Goal: Complete application form

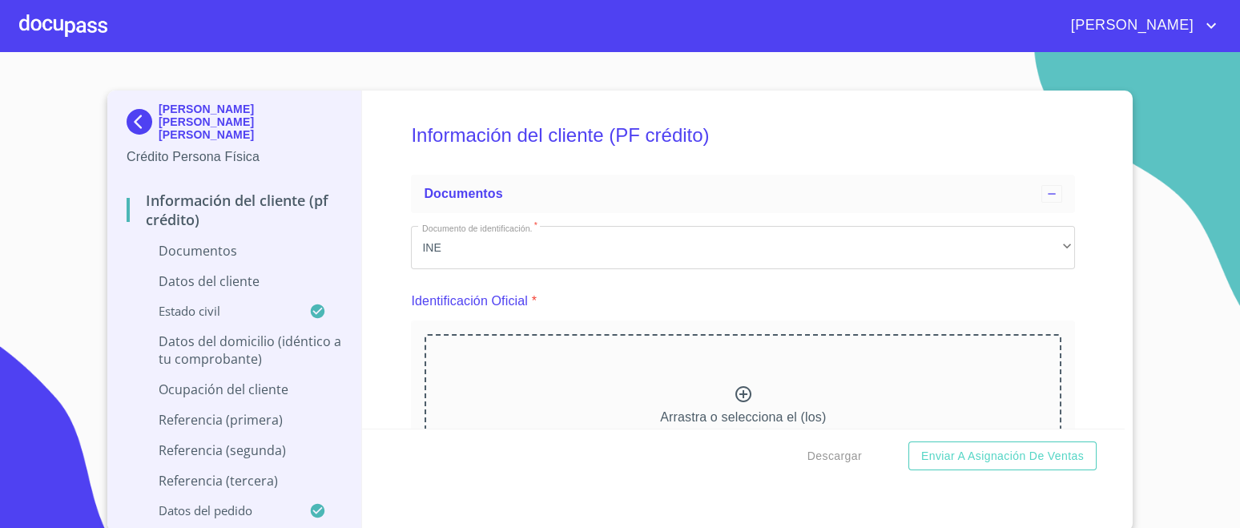
scroll to position [200, 0]
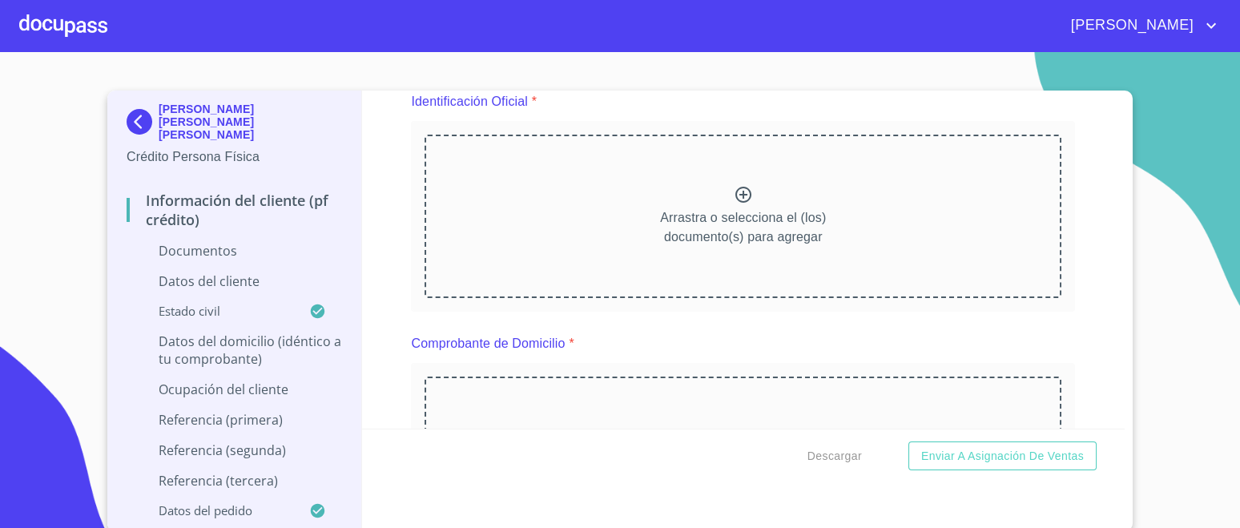
click at [737, 192] on icon at bounding box center [743, 194] width 19 height 19
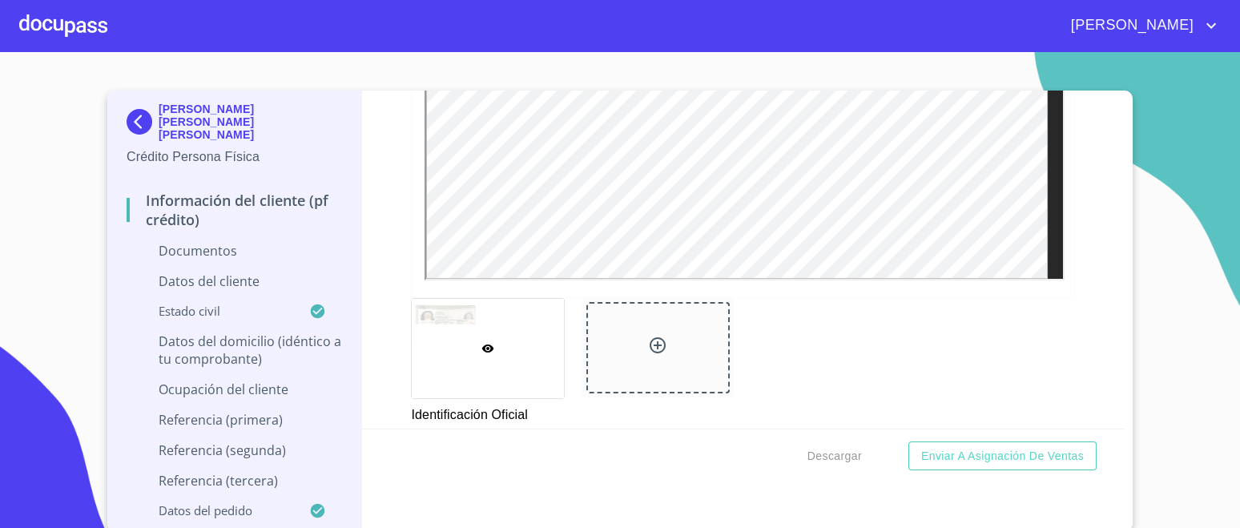
scroll to position [567, 0]
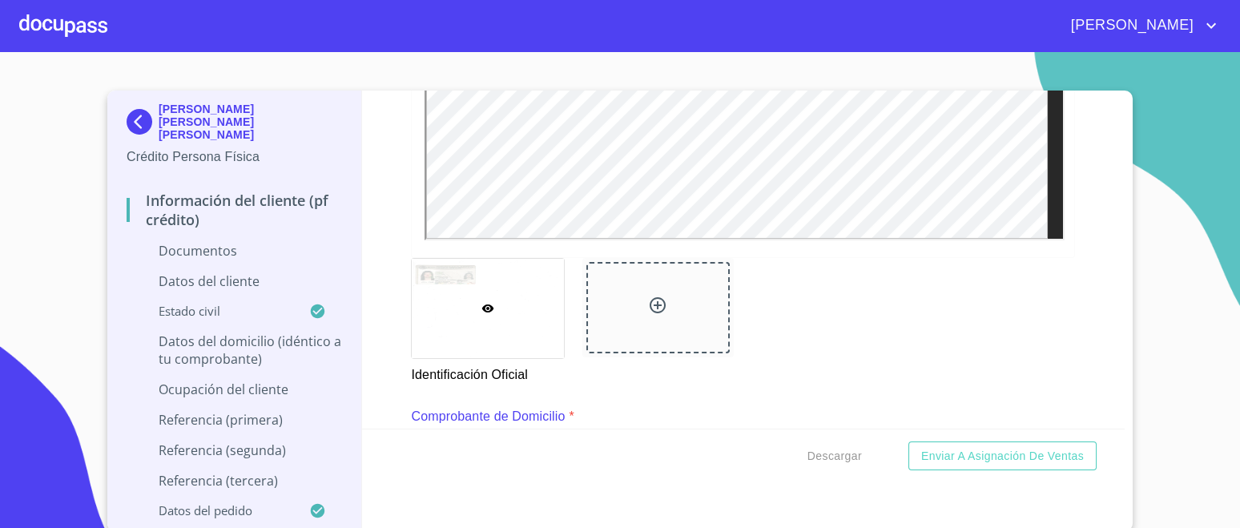
click at [649, 300] on icon at bounding box center [657, 305] width 19 height 19
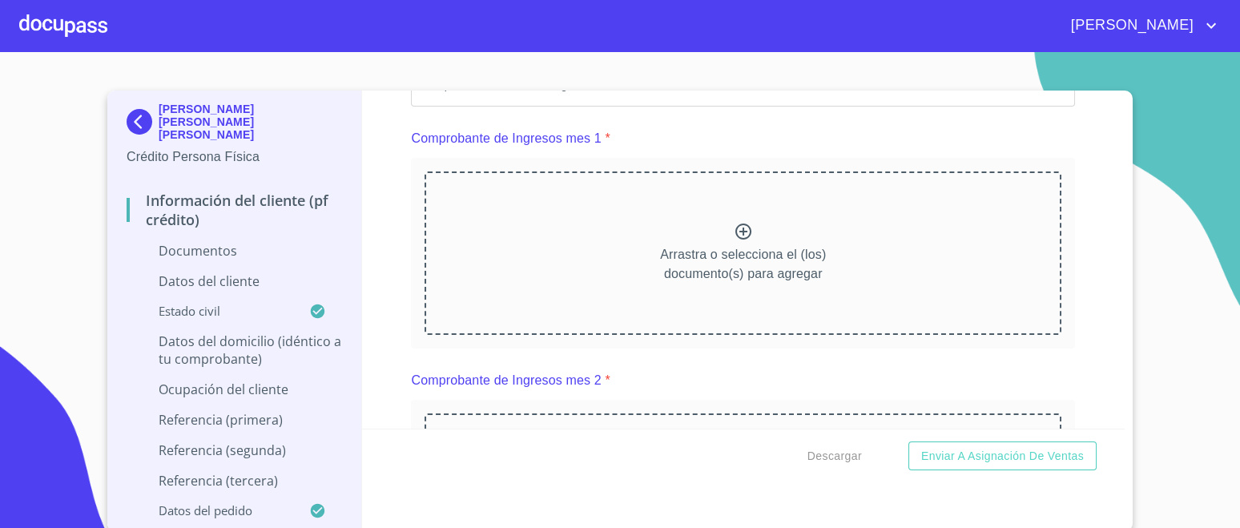
scroll to position [1155, 0]
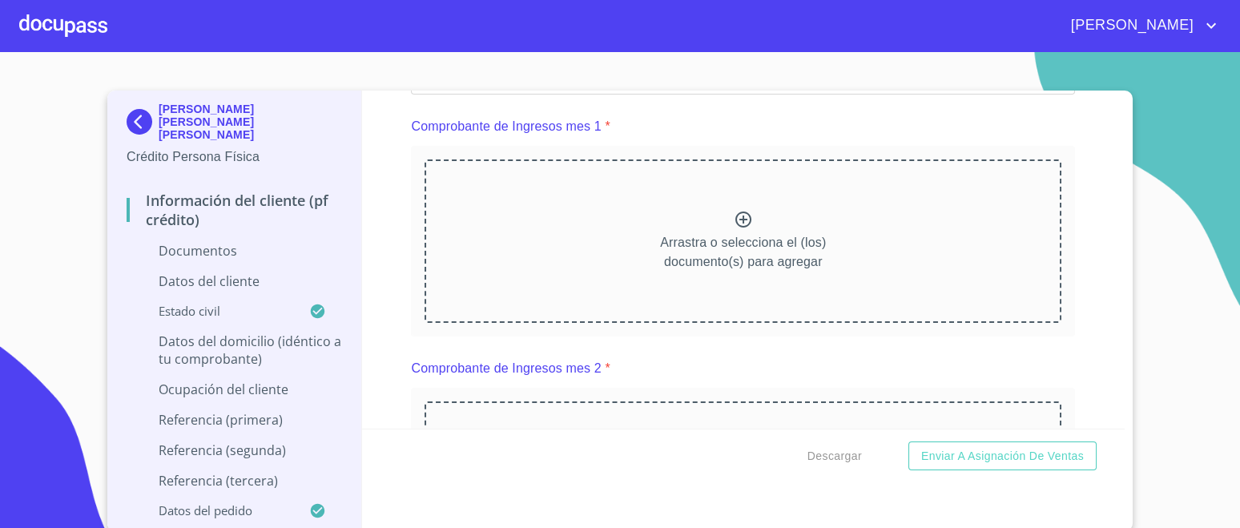
click at [730, 237] on p "Arrastra o selecciona el (los) documento(s) para agregar" at bounding box center [743, 252] width 166 height 38
click at [752, 205] on div "Arrastra o selecciona el (los) documento(s) para agregar" at bounding box center [743, 235] width 637 height 163
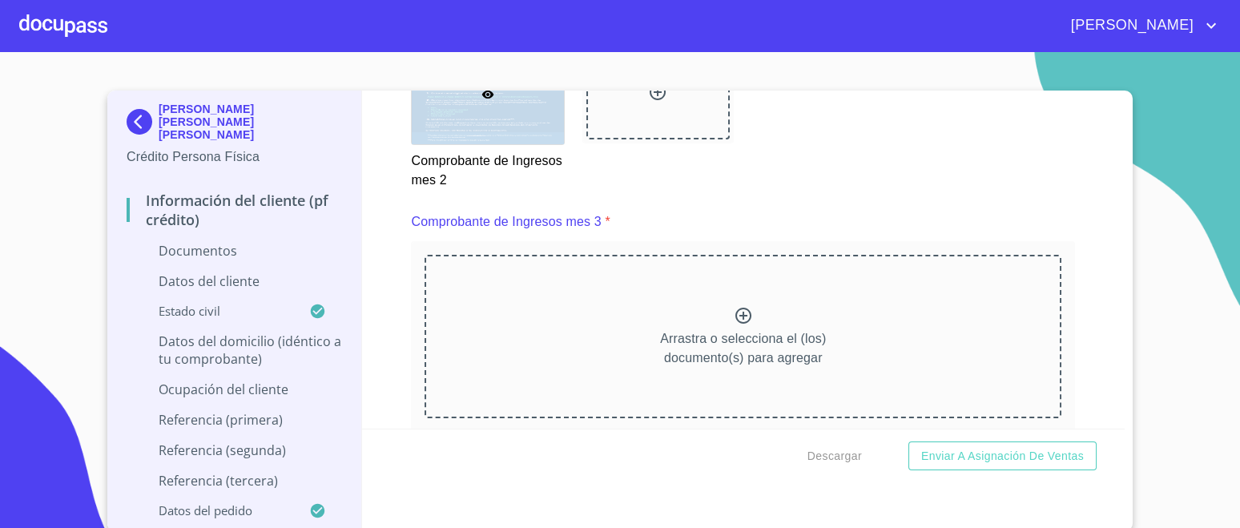
click at [752, 329] on p "Arrastra o selecciona el (los) documento(s) para agregar" at bounding box center [743, 348] width 166 height 38
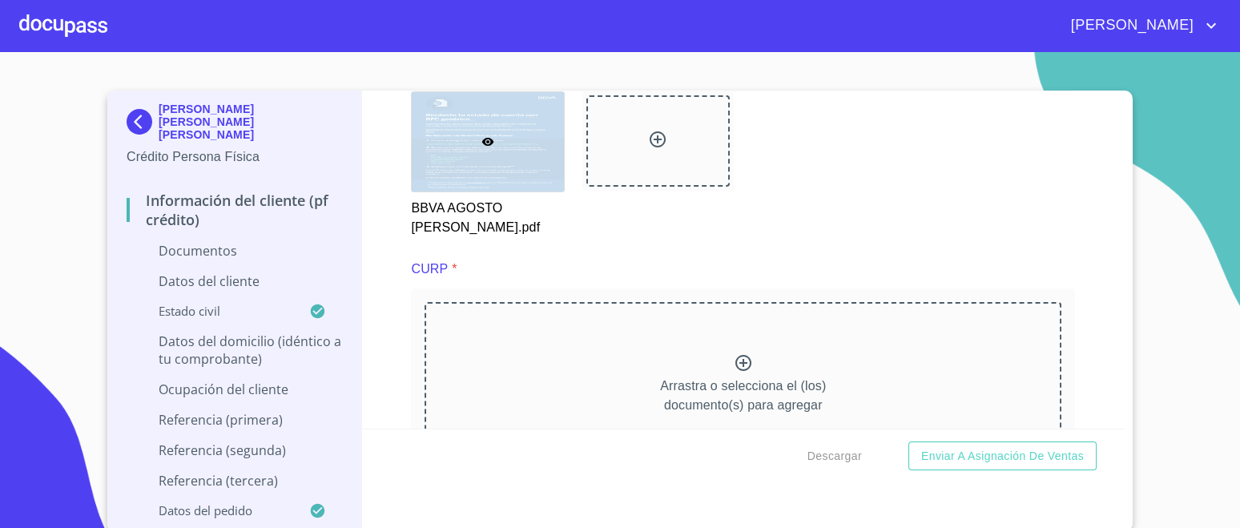
scroll to position [3226, 0]
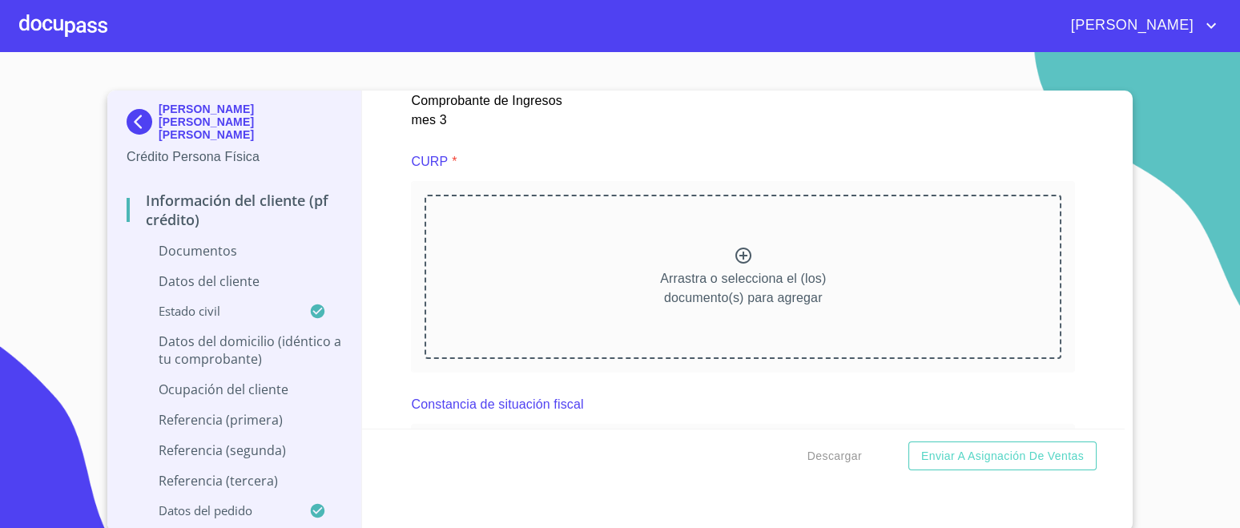
click at [723, 260] on div "Arrastra o selecciona el (los) documento(s) para agregar" at bounding box center [743, 276] width 637 height 163
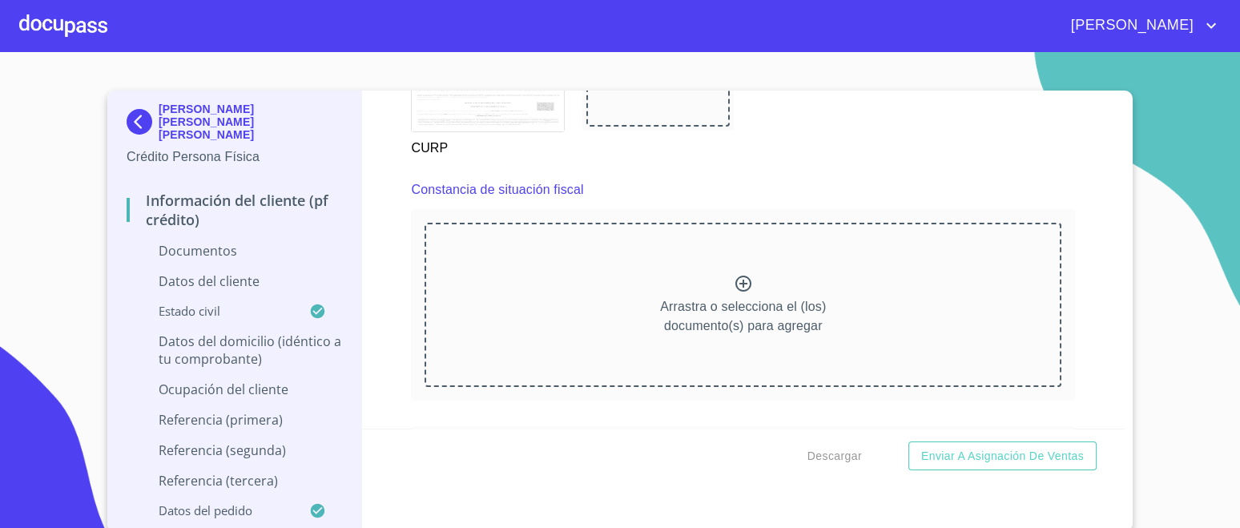
scroll to position [3908, 0]
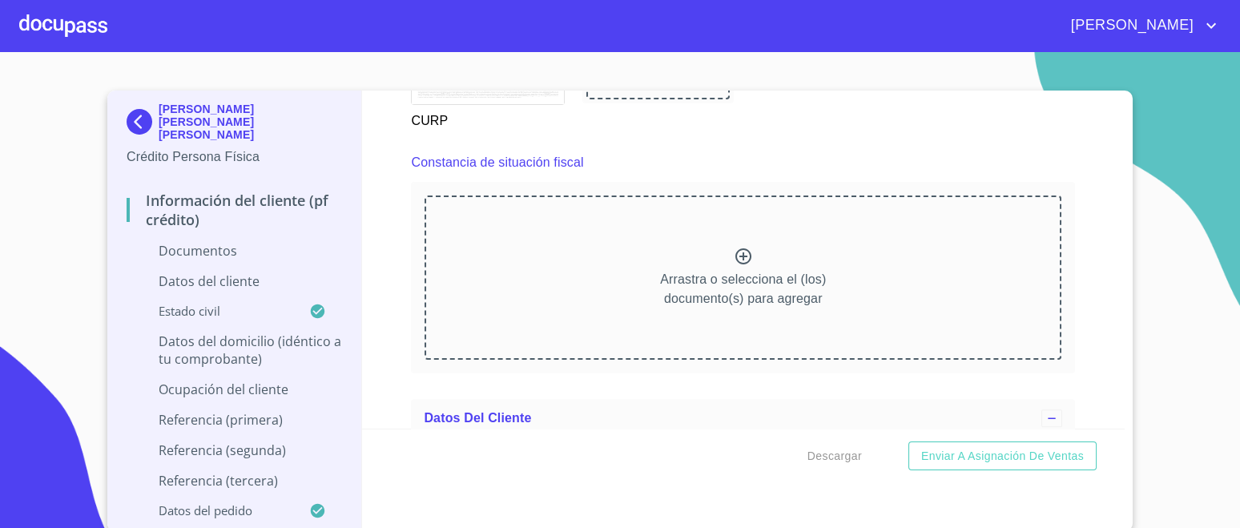
click at [695, 255] on div "Arrastra o selecciona el (los) documento(s) para agregar" at bounding box center [743, 277] width 637 height 163
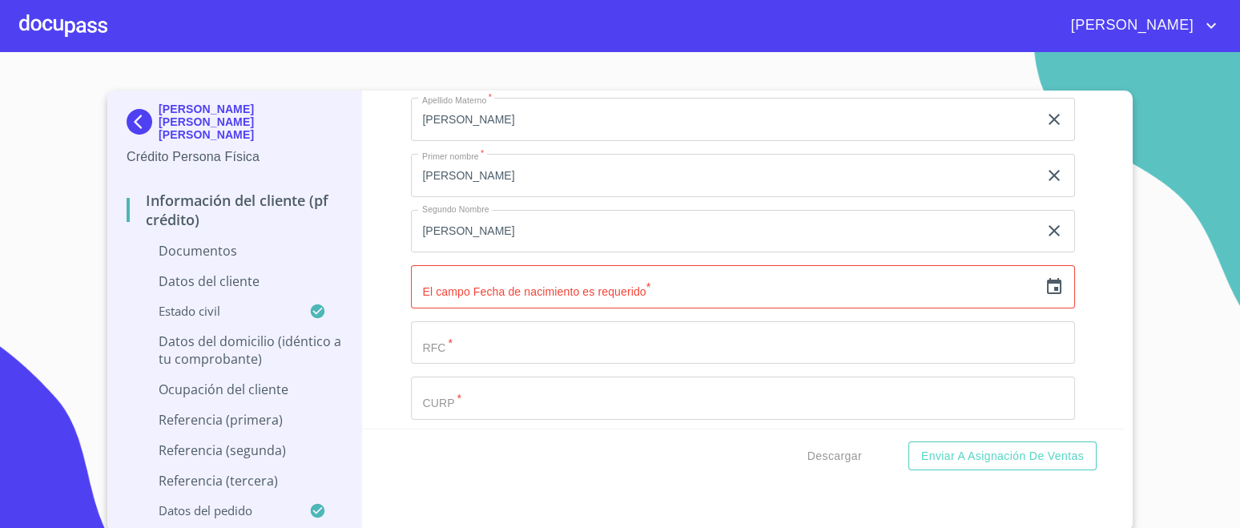
scroll to position [4815, 0]
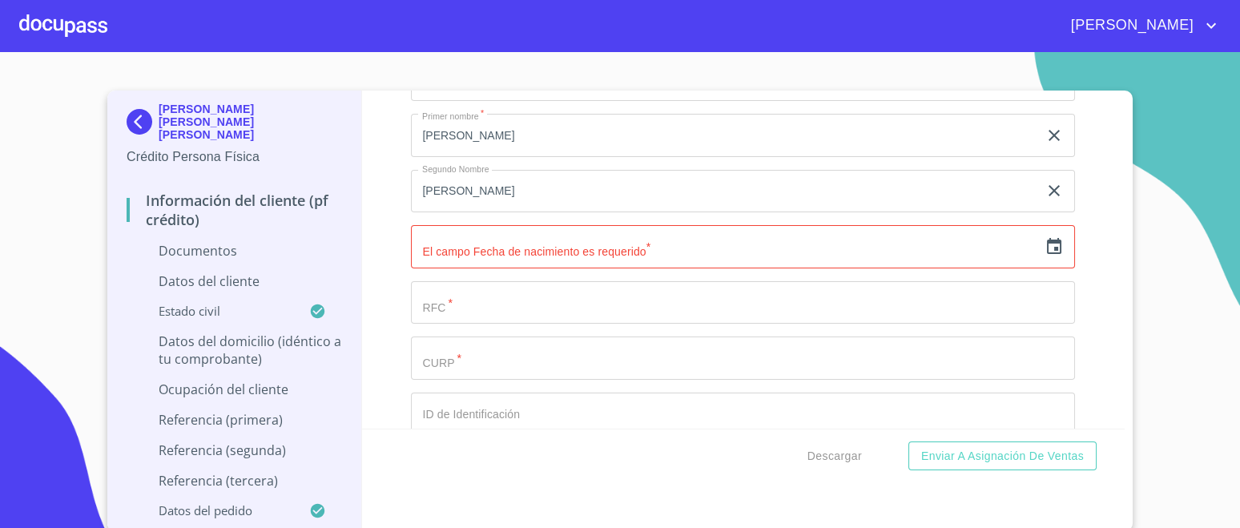
click at [696, 243] on input "text" at bounding box center [724, 246] width 627 height 43
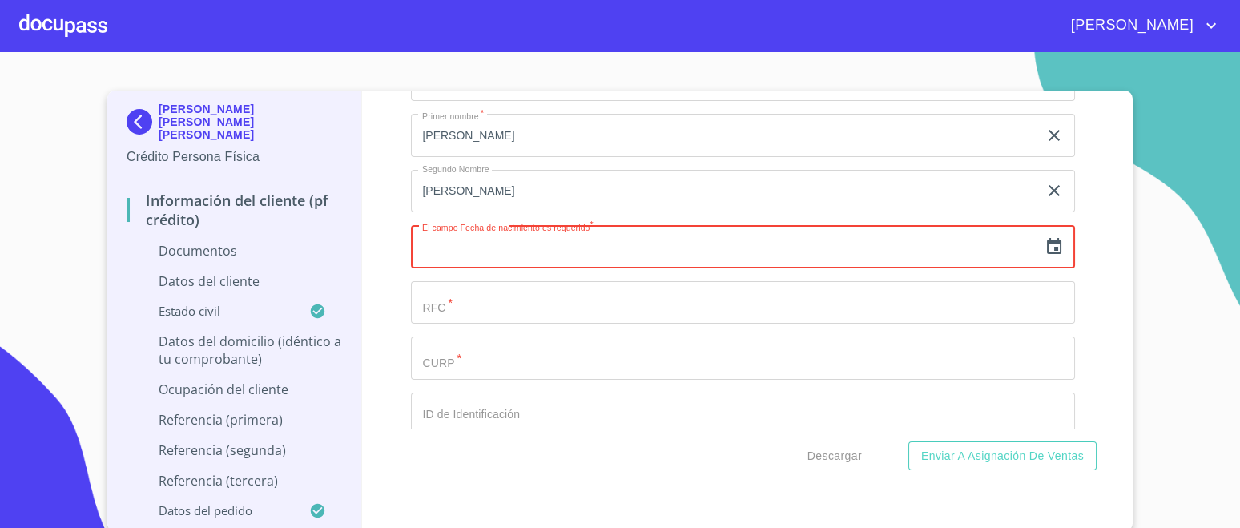
click at [1045, 237] on icon "button" at bounding box center [1054, 246] width 19 height 19
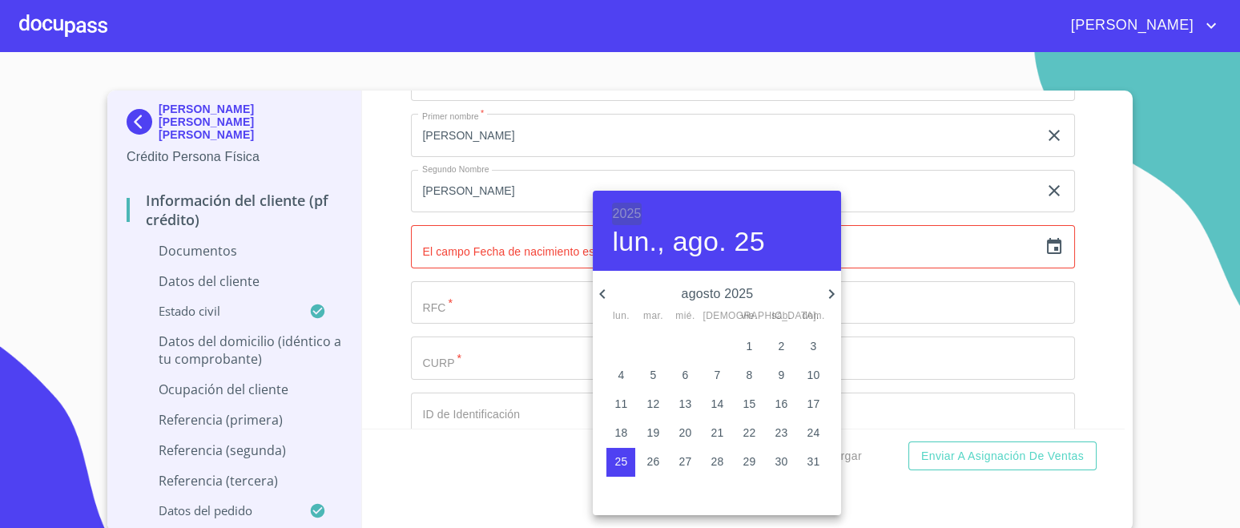
click at [631, 212] on h6 "2025" at bounding box center [626, 214] width 29 height 22
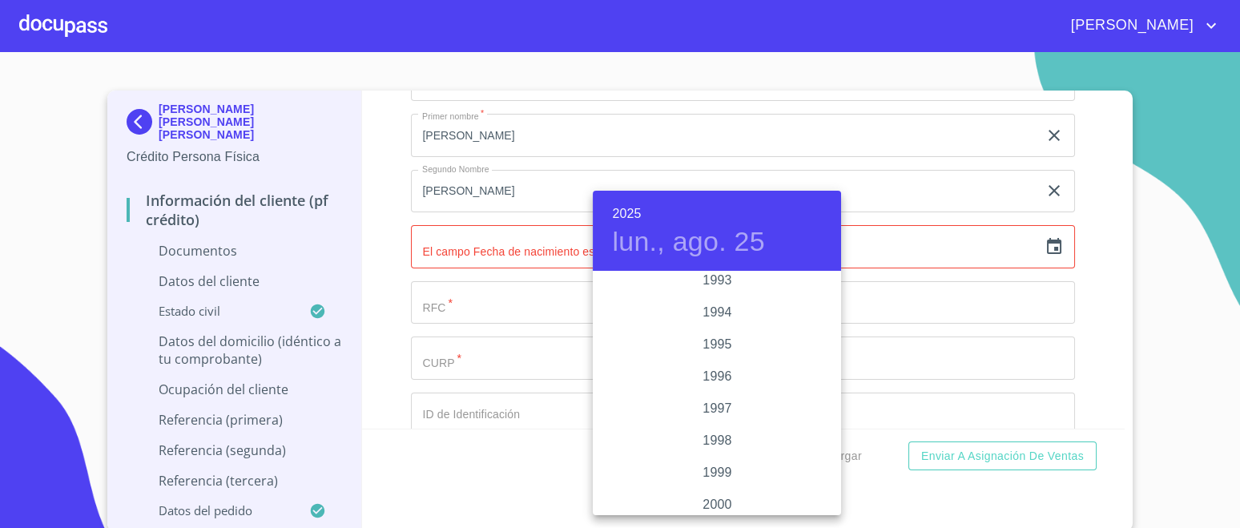
scroll to position [2187, 0]
click at [720, 343] on div "1995" at bounding box center [717, 346] width 248 height 32
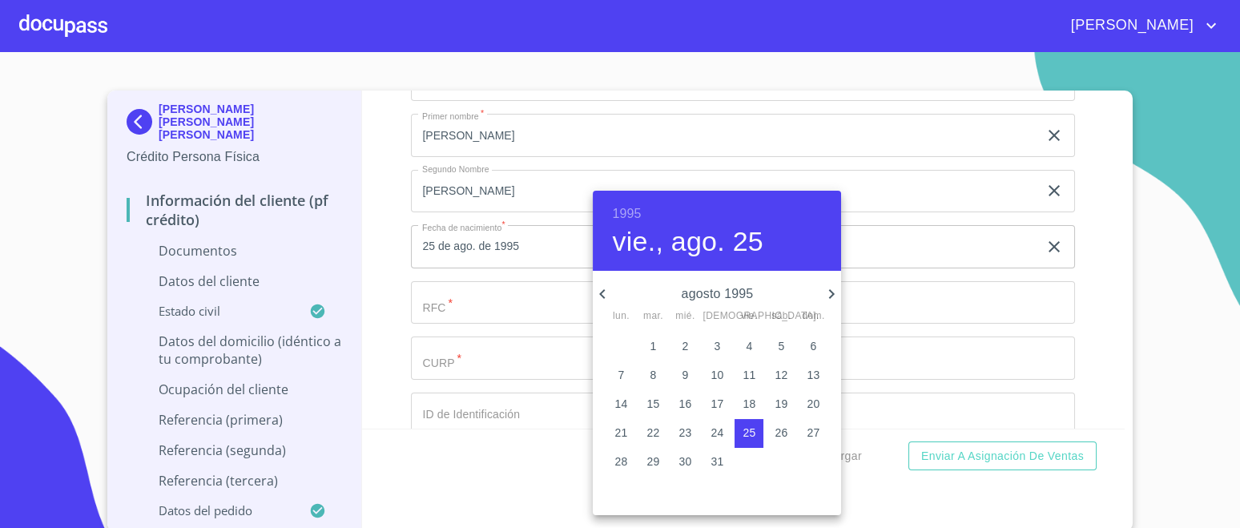
click at [598, 292] on icon "button" at bounding box center [602, 293] width 19 height 19
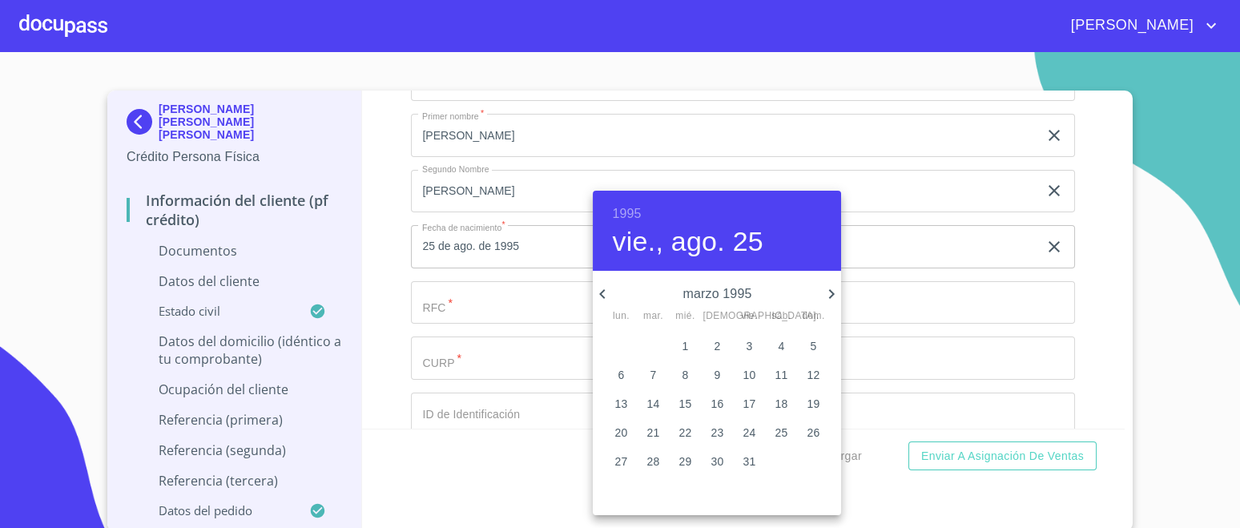
click at [781, 373] on p "11" at bounding box center [782, 375] width 13 height 16
type input "11 de mar. de 1995"
click at [1087, 264] on div at bounding box center [620, 264] width 1240 height 528
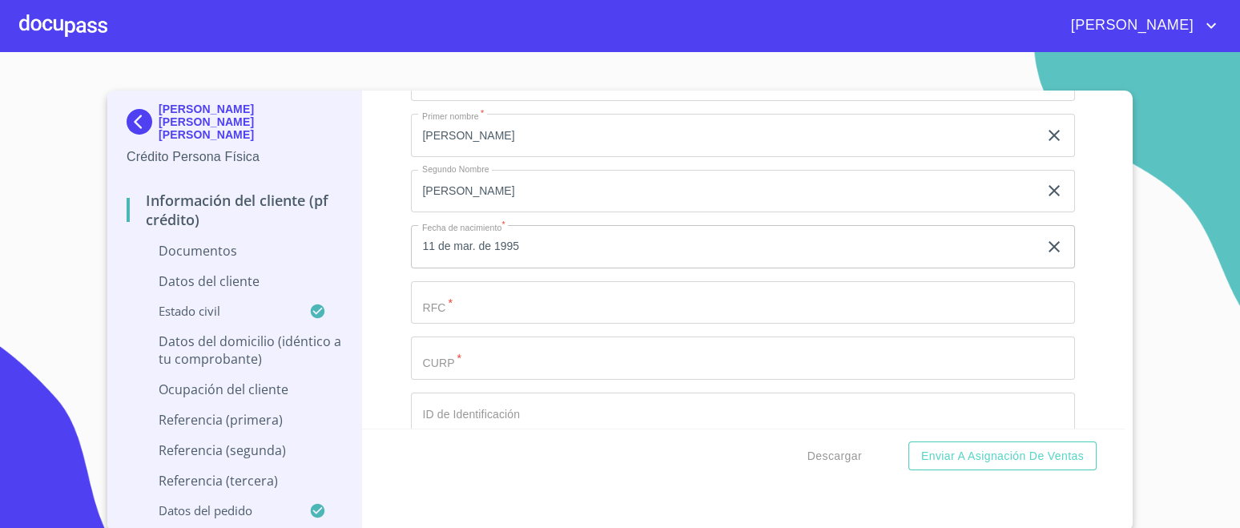
click at [468, 296] on input "Documento de identificación.   *" at bounding box center [743, 302] width 664 height 43
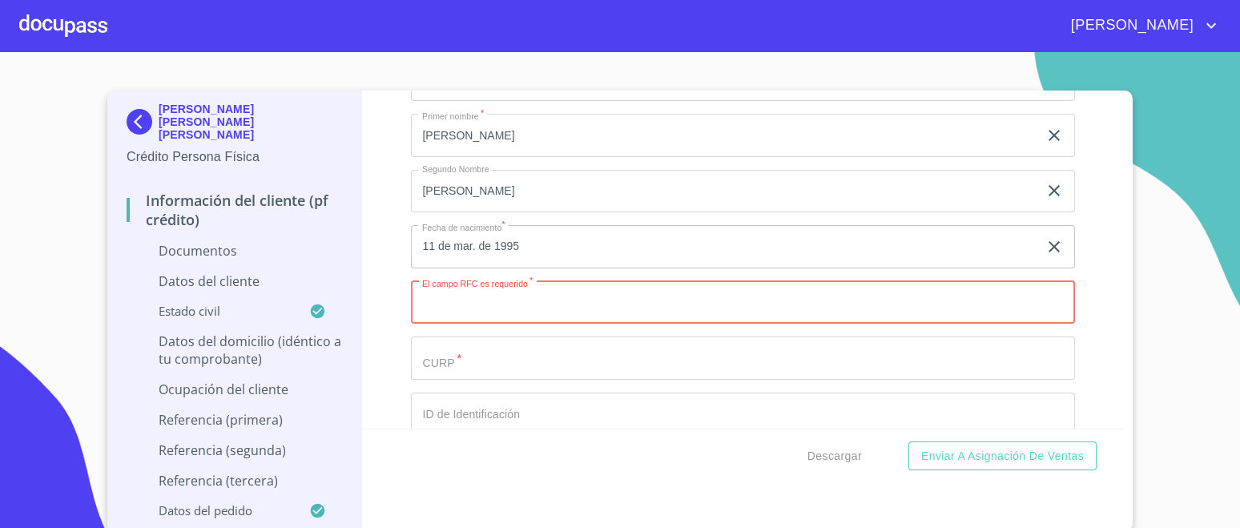
click at [496, 292] on input "Documento de identificación.   *" at bounding box center [743, 302] width 664 height 43
paste input "HECJ950311NV9"
type input "HECJ950311NV9"
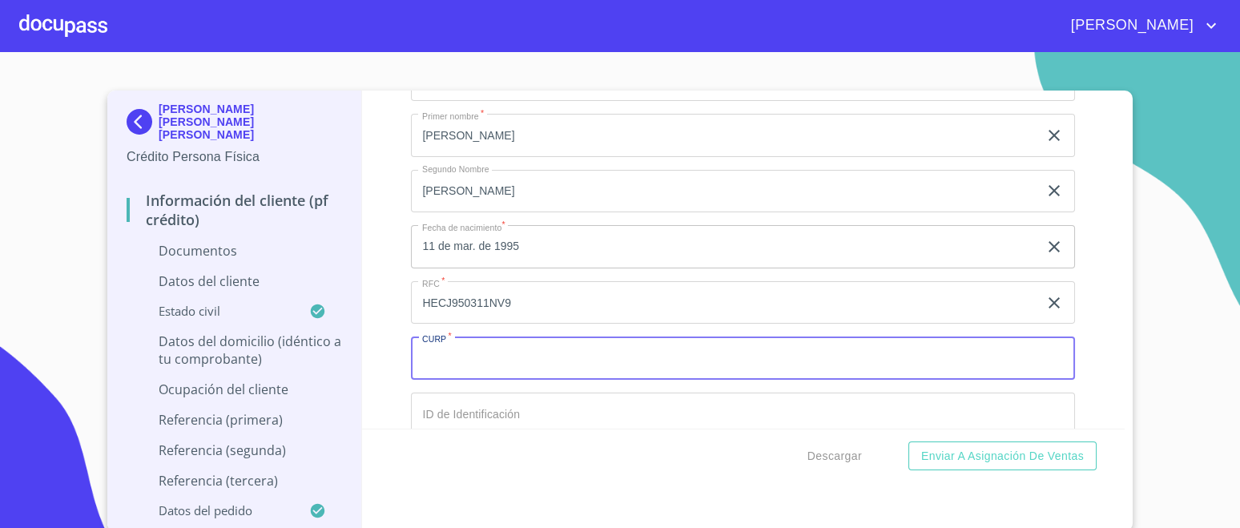
click at [453, 355] on input "Documento de identificación.   *" at bounding box center [743, 358] width 664 height 43
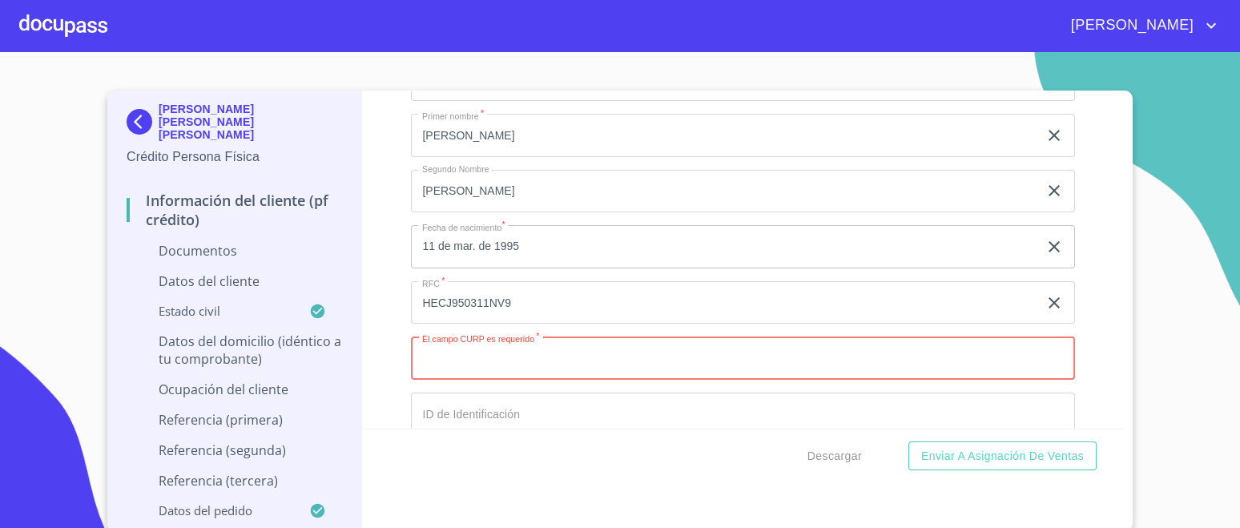
click at [541, 351] on input "Documento de identificación.   *" at bounding box center [743, 358] width 664 height 43
paste input "HECJ950311MJCRRN04"
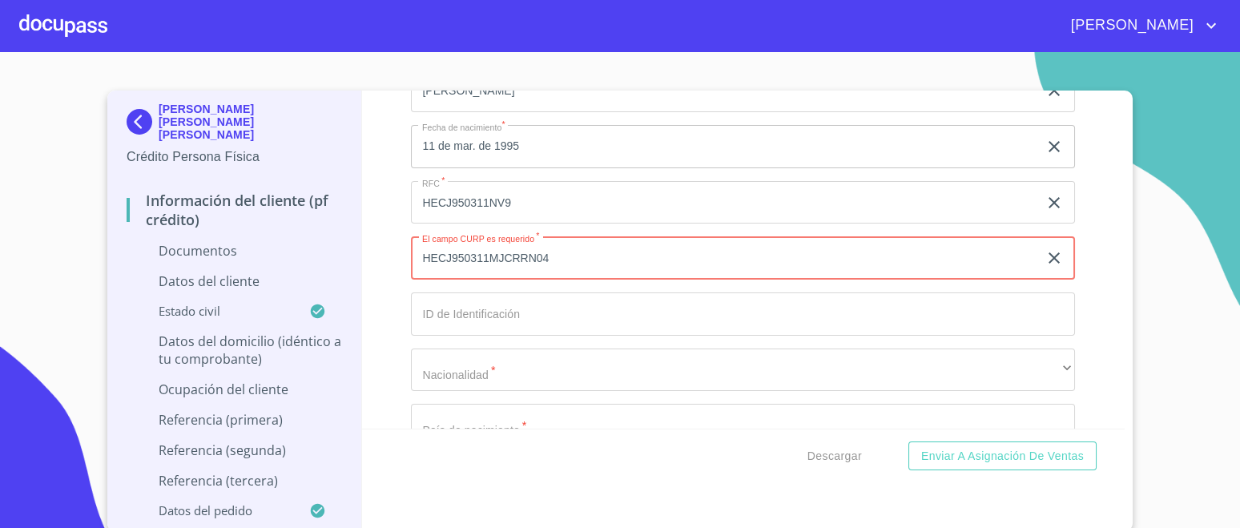
type input "HECJ950311MJCRRN04"
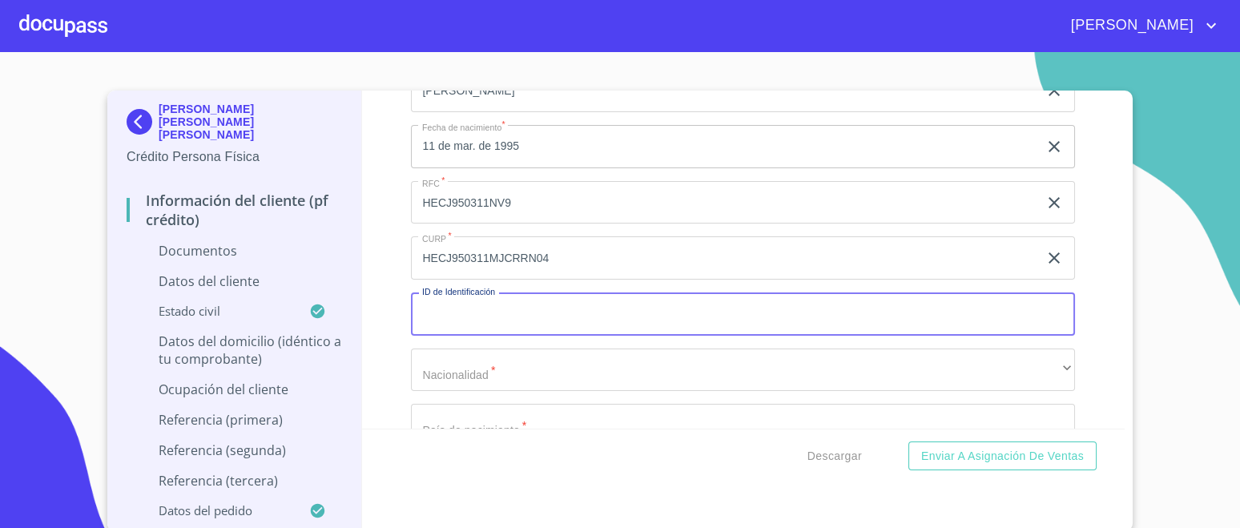
click at [503, 294] on input "Documento de identificación.   *" at bounding box center [743, 313] width 664 height 43
type input "2401069068"
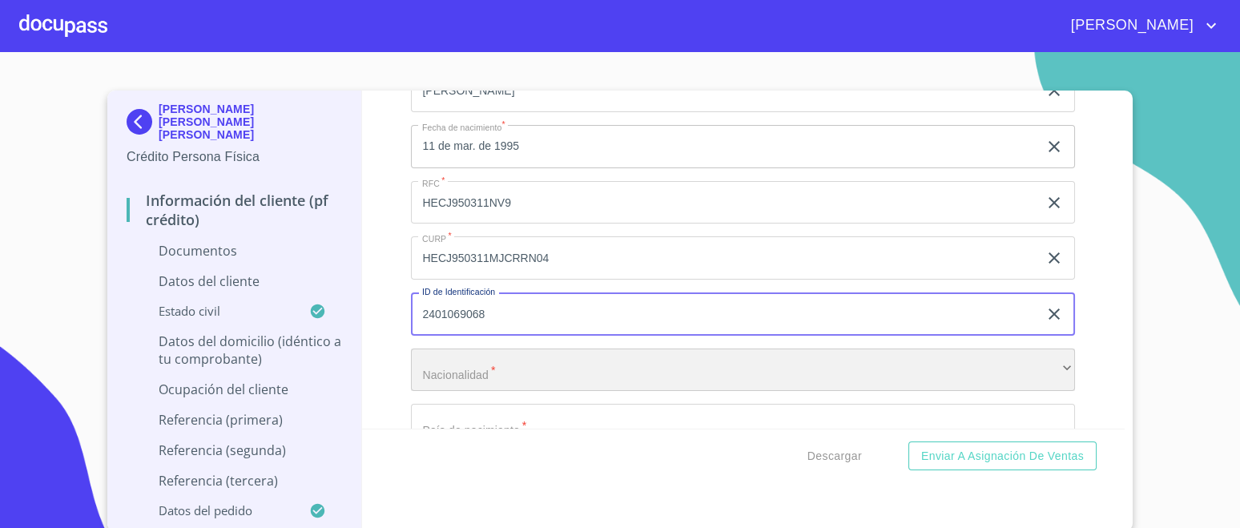
click at [507, 358] on div "​" at bounding box center [743, 370] width 664 height 43
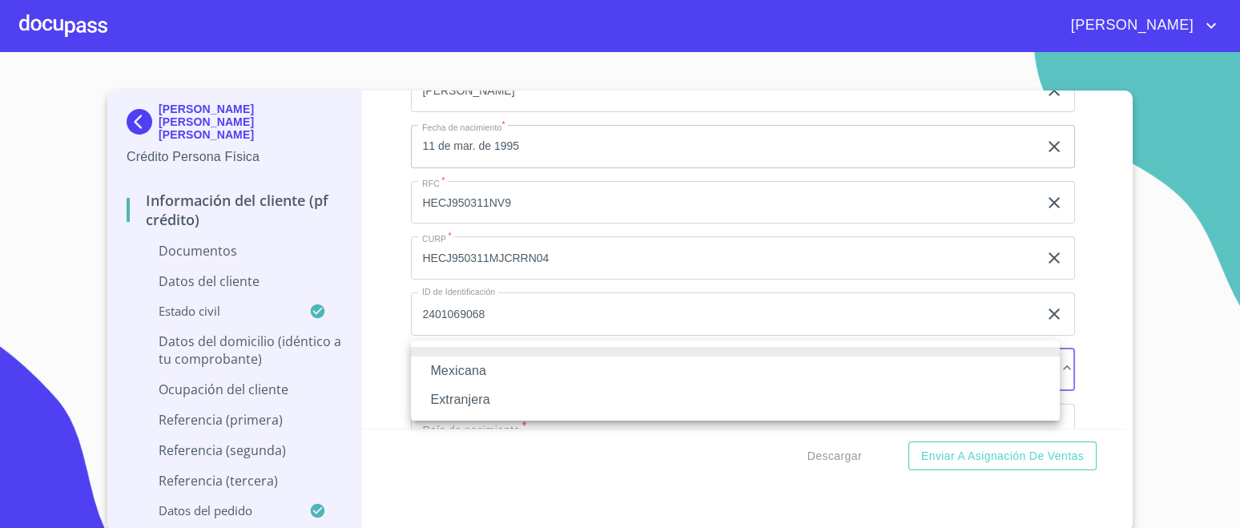
click at [498, 371] on li "Mexicana" at bounding box center [735, 371] width 649 height 29
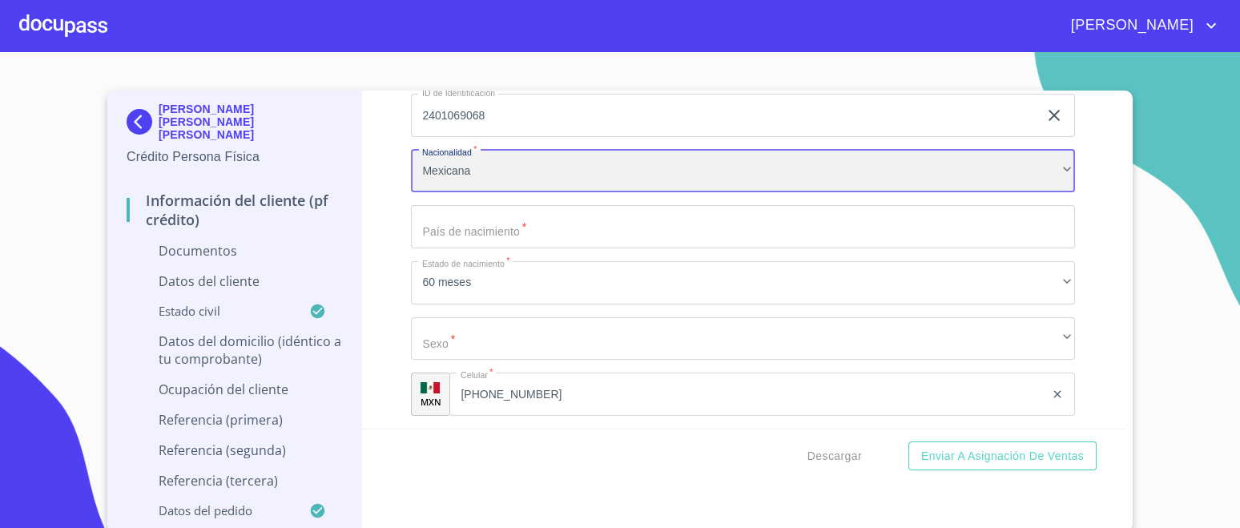
scroll to position [5116, 0]
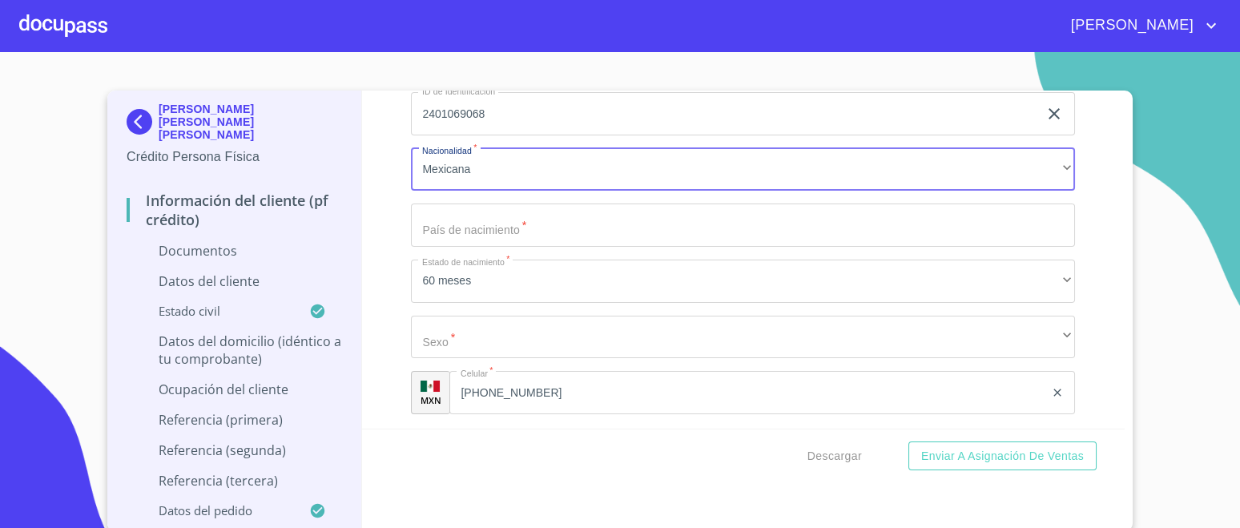
click at [509, 217] on input "Documento de identificación.   *" at bounding box center [743, 225] width 664 height 43
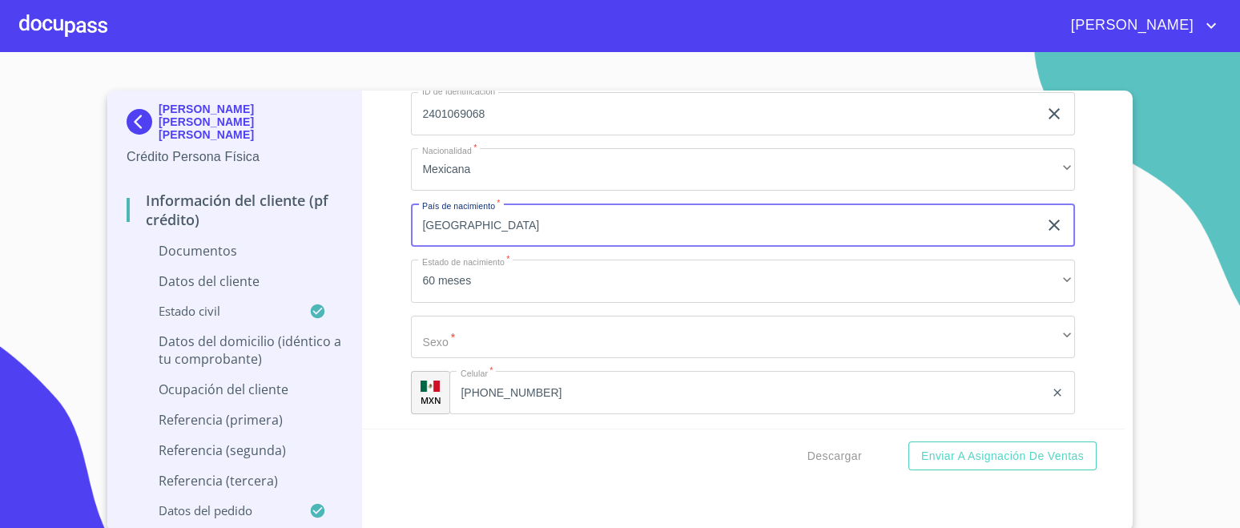
type input "[GEOGRAPHIC_DATA]"
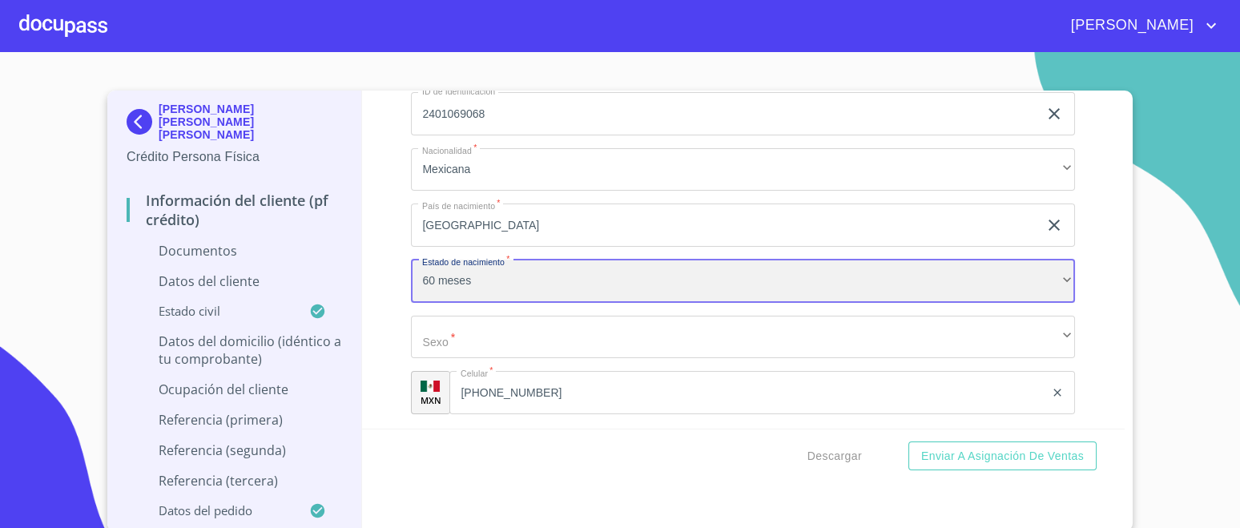
click at [486, 276] on div "60 meses" at bounding box center [743, 281] width 664 height 43
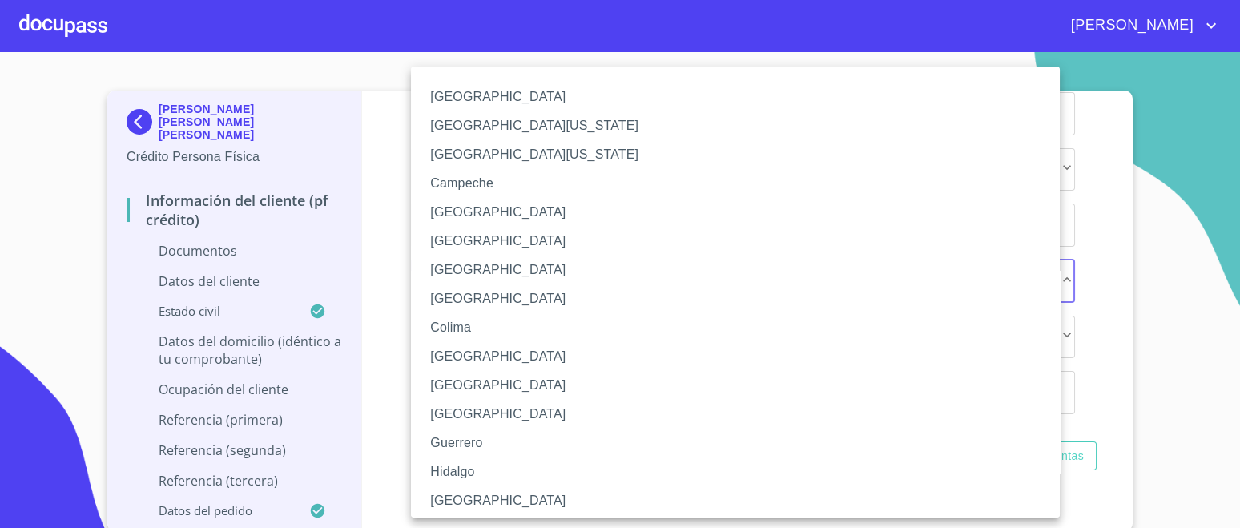
click at [457, 494] on li "[GEOGRAPHIC_DATA]" at bounding box center [743, 500] width 664 height 29
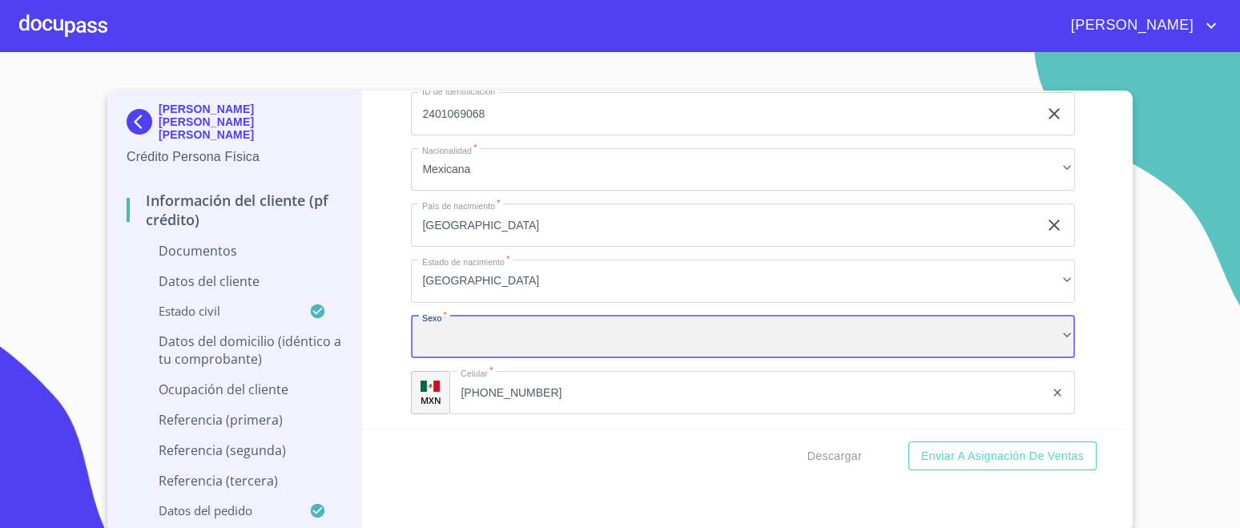
click at [507, 316] on div "​" at bounding box center [743, 337] width 664 height 43
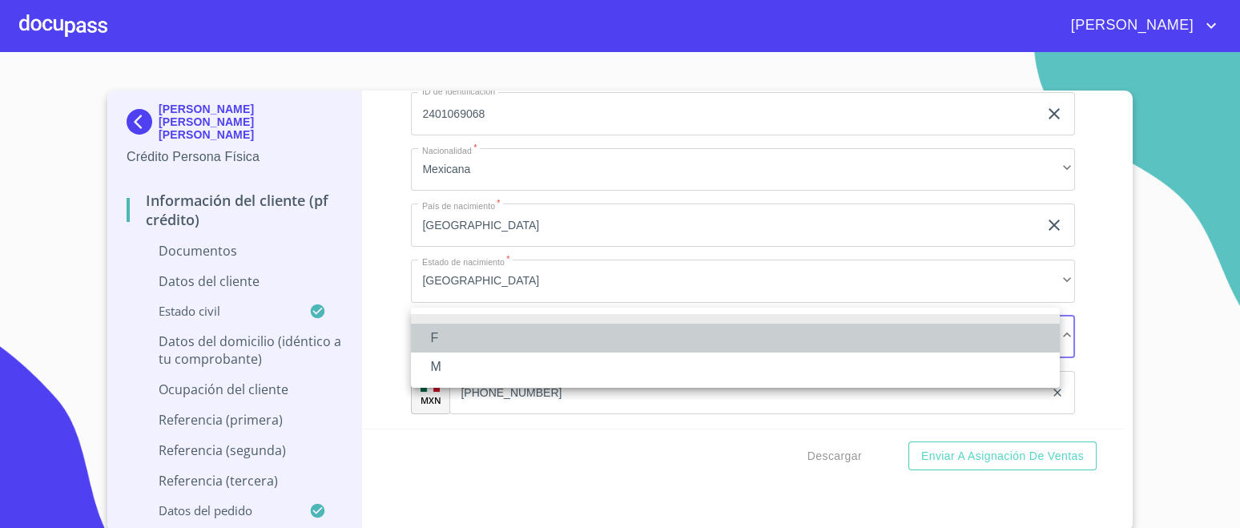
click at [441, 341] on li "F" at bounding box center [735, 338] width 649 height 29
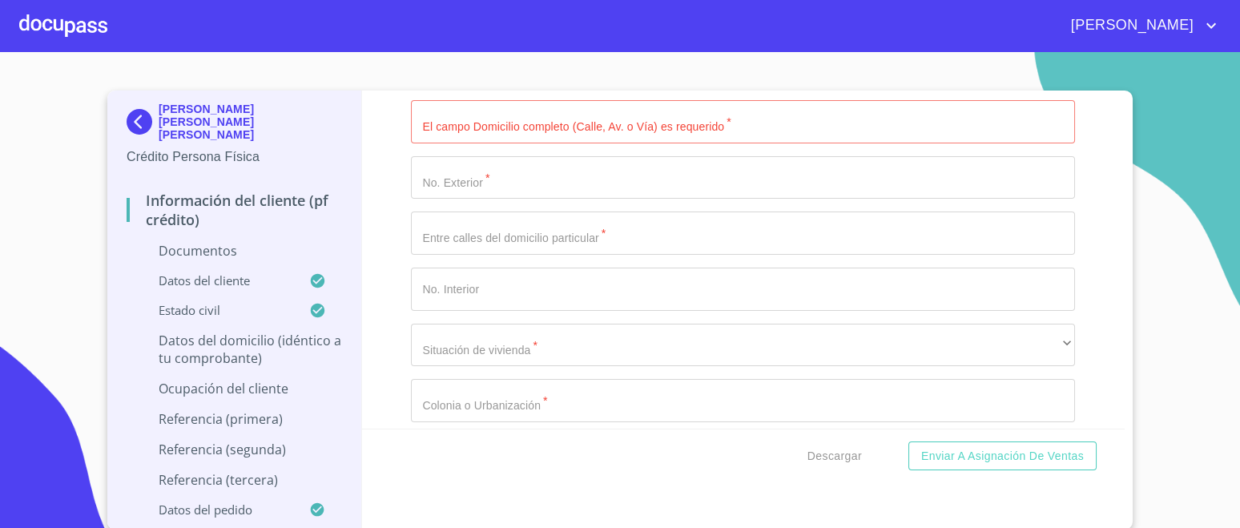
scroll to position [6117, 0]
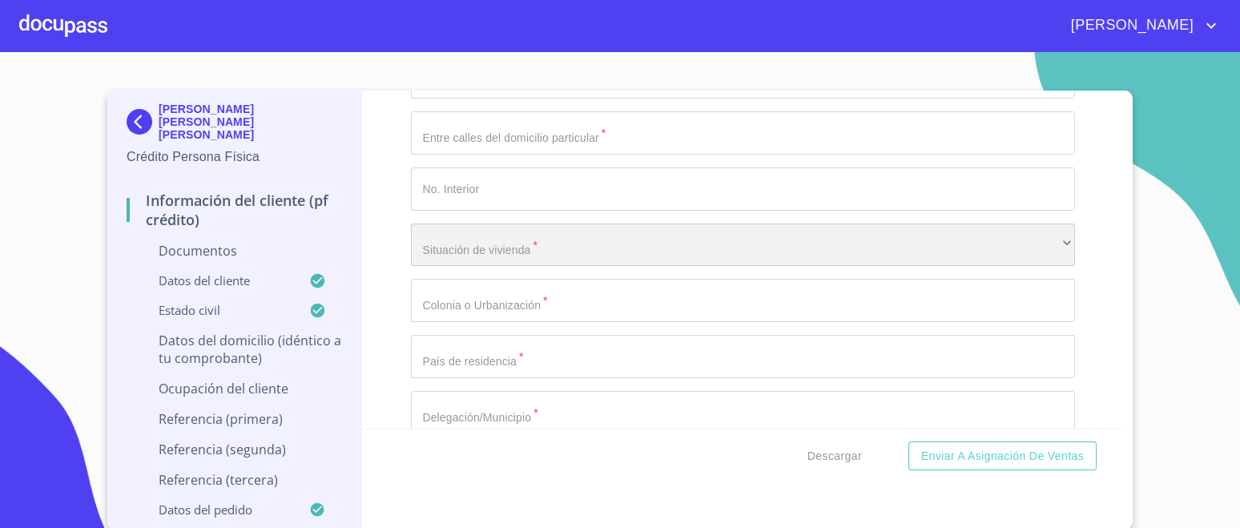
click at [535, 246] on div "​" at bounding box center [743, 245] width 664 height 43
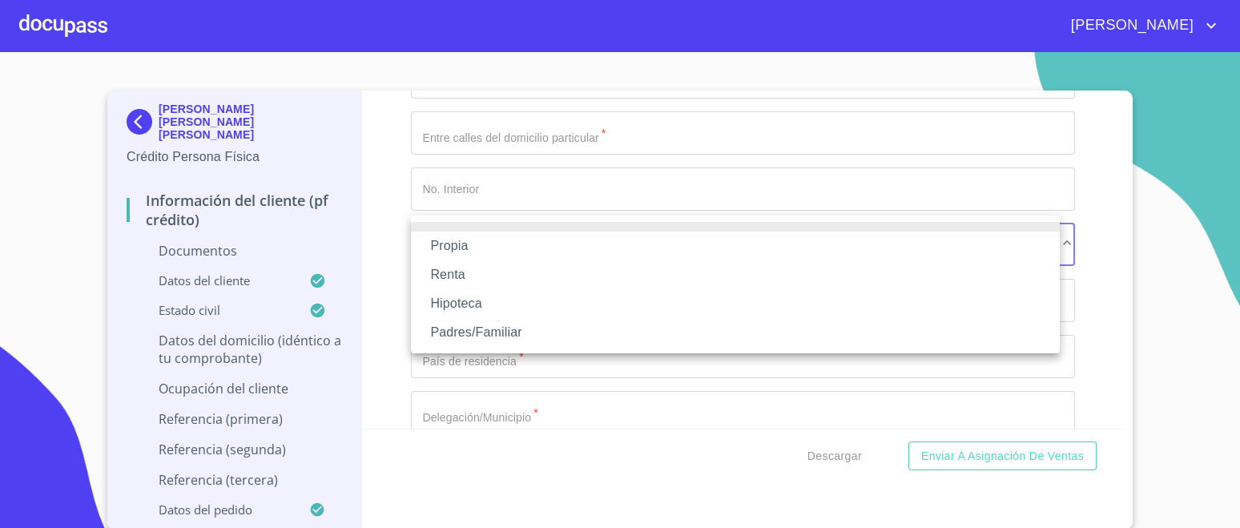
click at [452, 246] on li "Propia" at bounding box center [735, 246] width 649 height 29
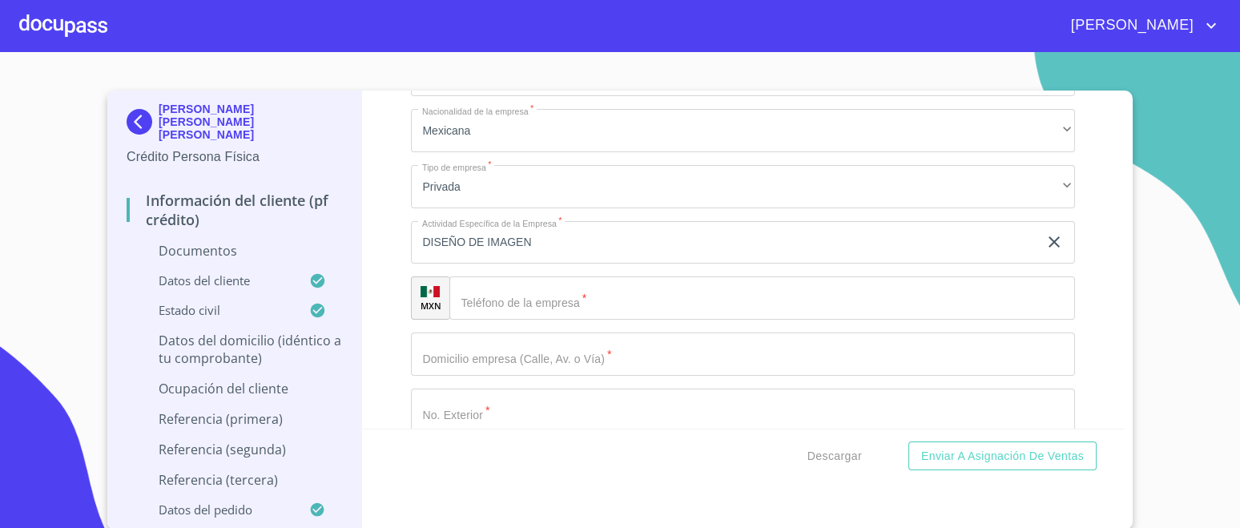
scroll to position [7119, 0]
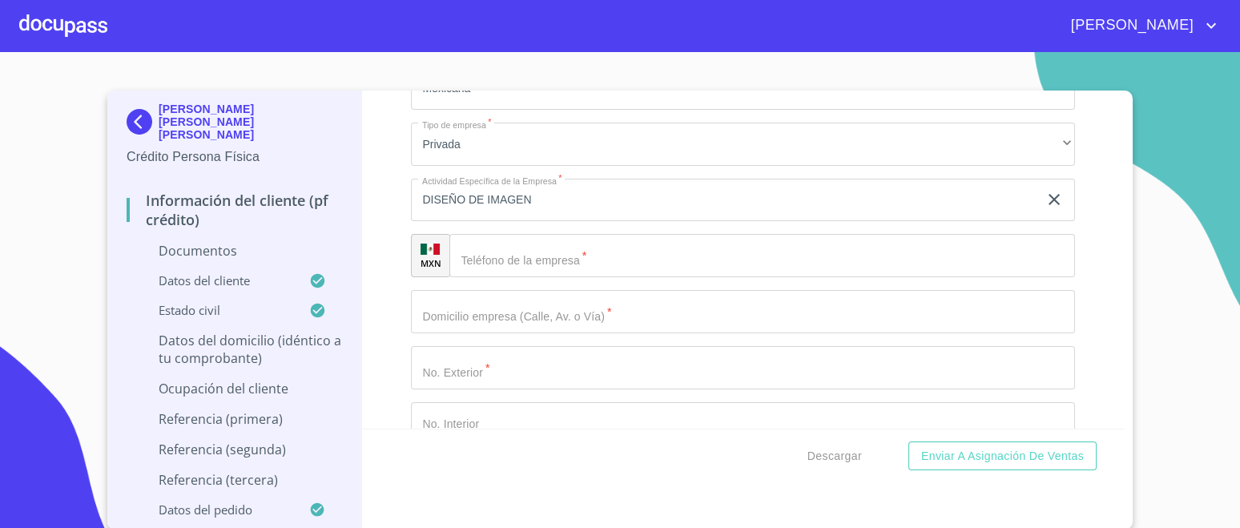
click at [576, 249] on input "Documento de identificación.   *" at bounding box center [762, 255] width 626 height 43
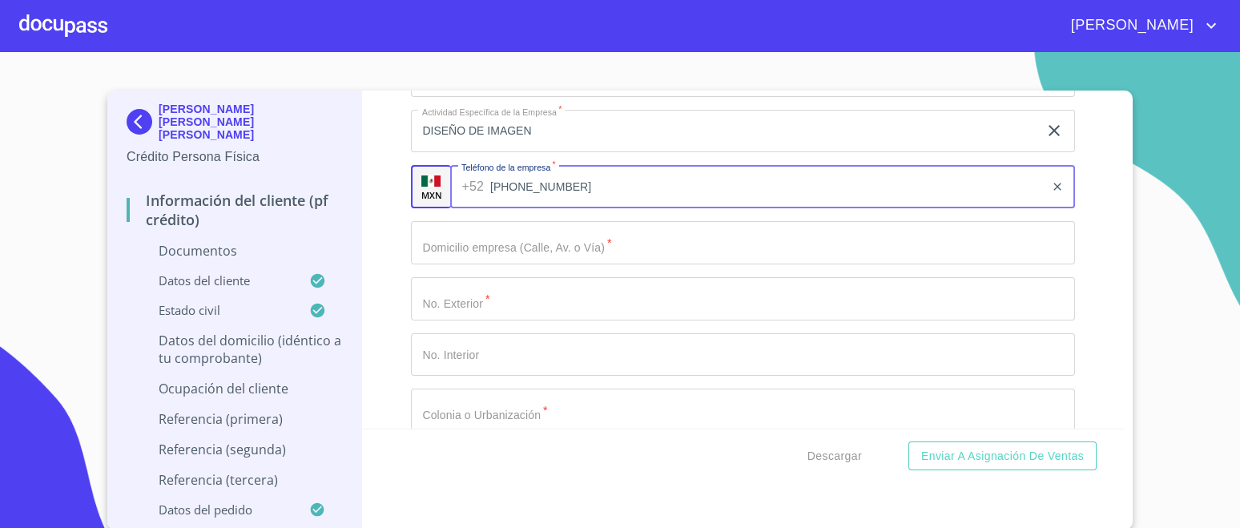
scroll to position [7219, 0]
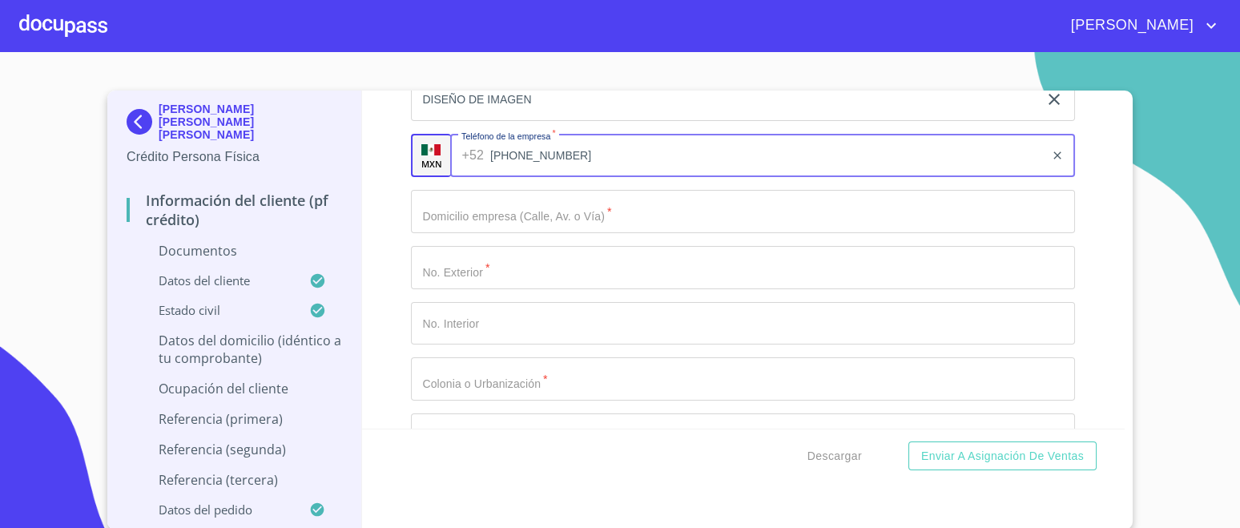
type input "[PHONE_NUMBER]"
click at [563, 206] on input "Documento de identificación.   *" at bounding box center [743, 211] width 664 height 43
